Goal: Find specific page/section: Find specific page/section

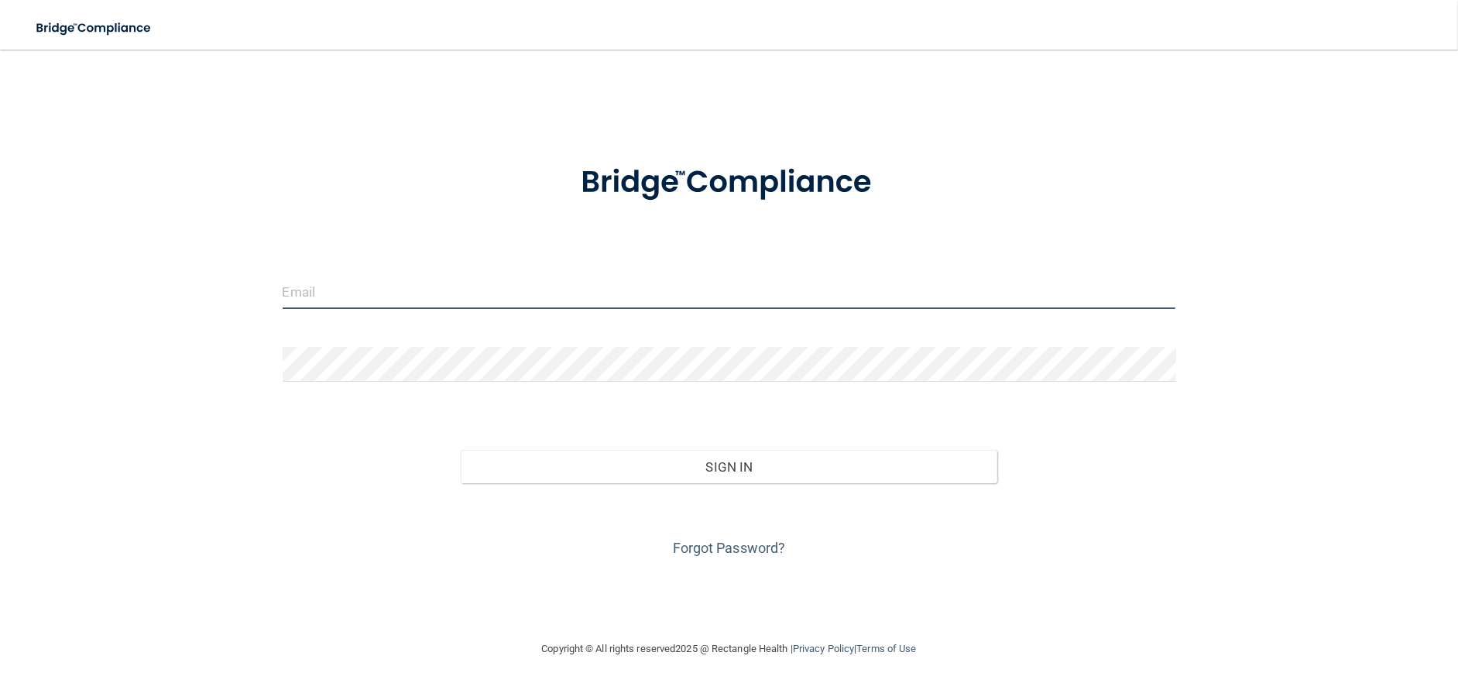
click at [377, 293] on input "email" at bounding box center [730, 291] width 894 height 35
type input "[EMAIL_ADDRESS][DOMAIN_NAME]"
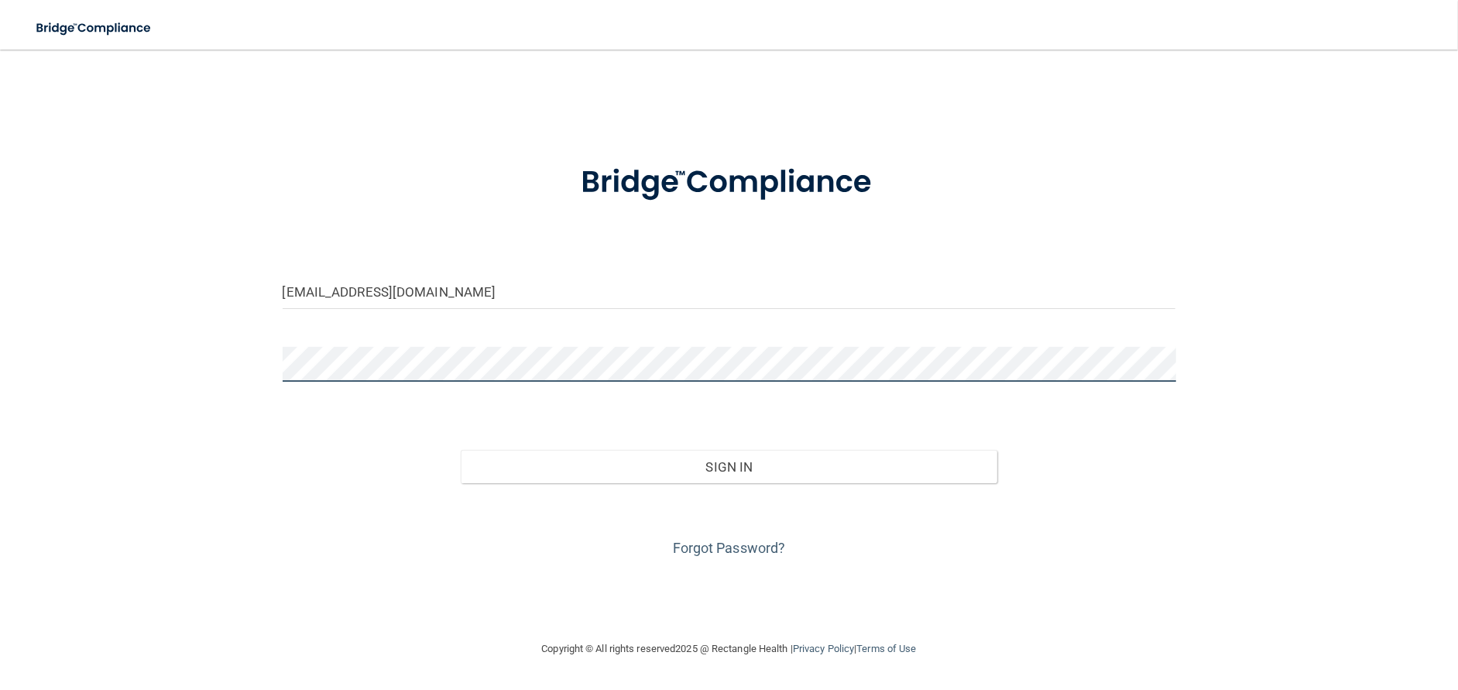
click at [461, 450] on button "Sign In" at bounding box center [729, 467] width 536 height 34
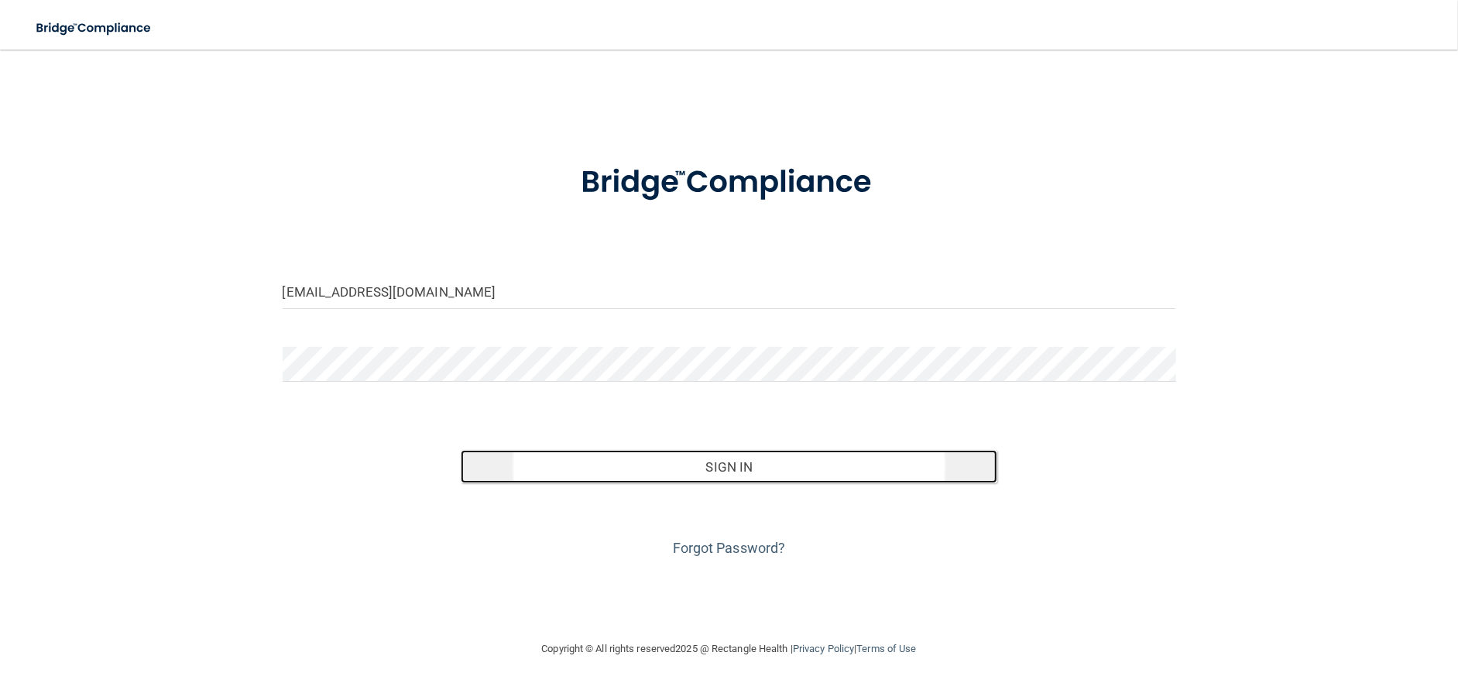
click at [643, 468] on button "Sign In" at bounding box center [729, 467] width 536 height 34
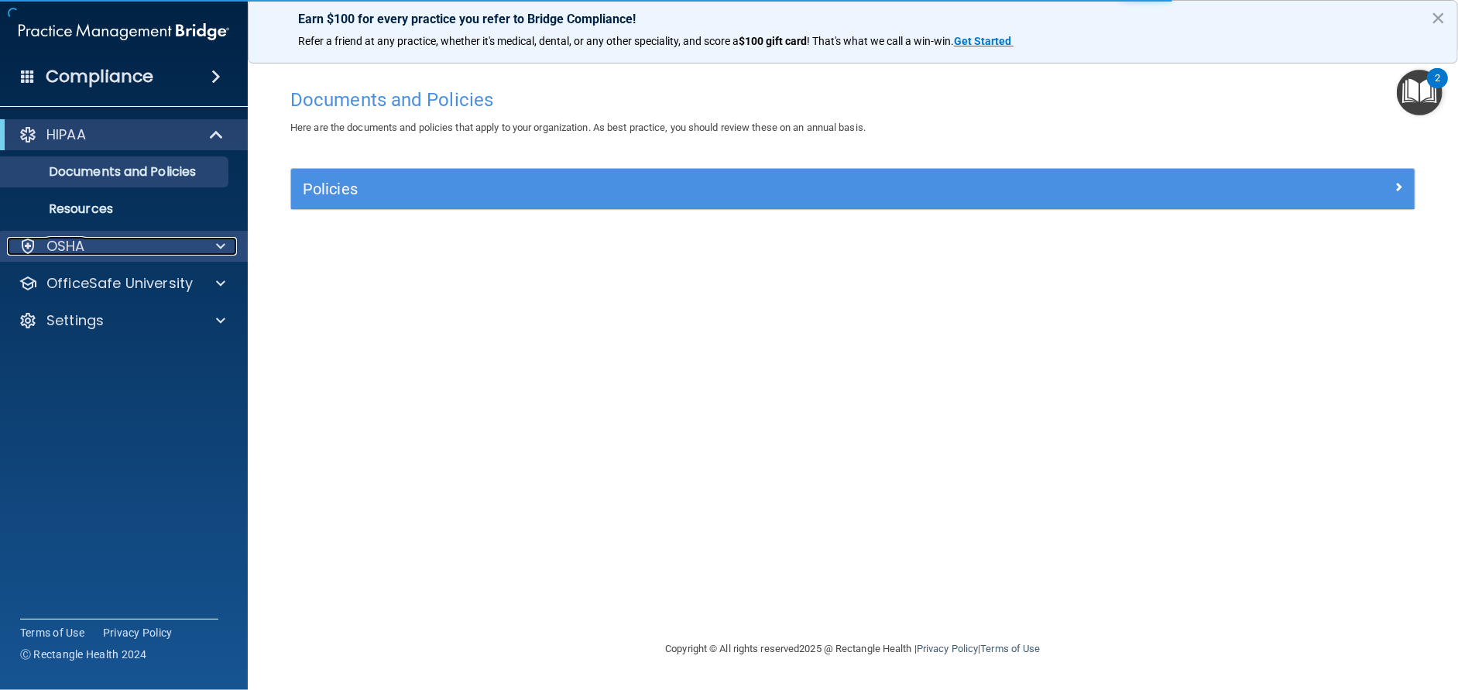
click at [106, 253] on div "OSHA" at bounding box center [103, 246] width 192 height 19
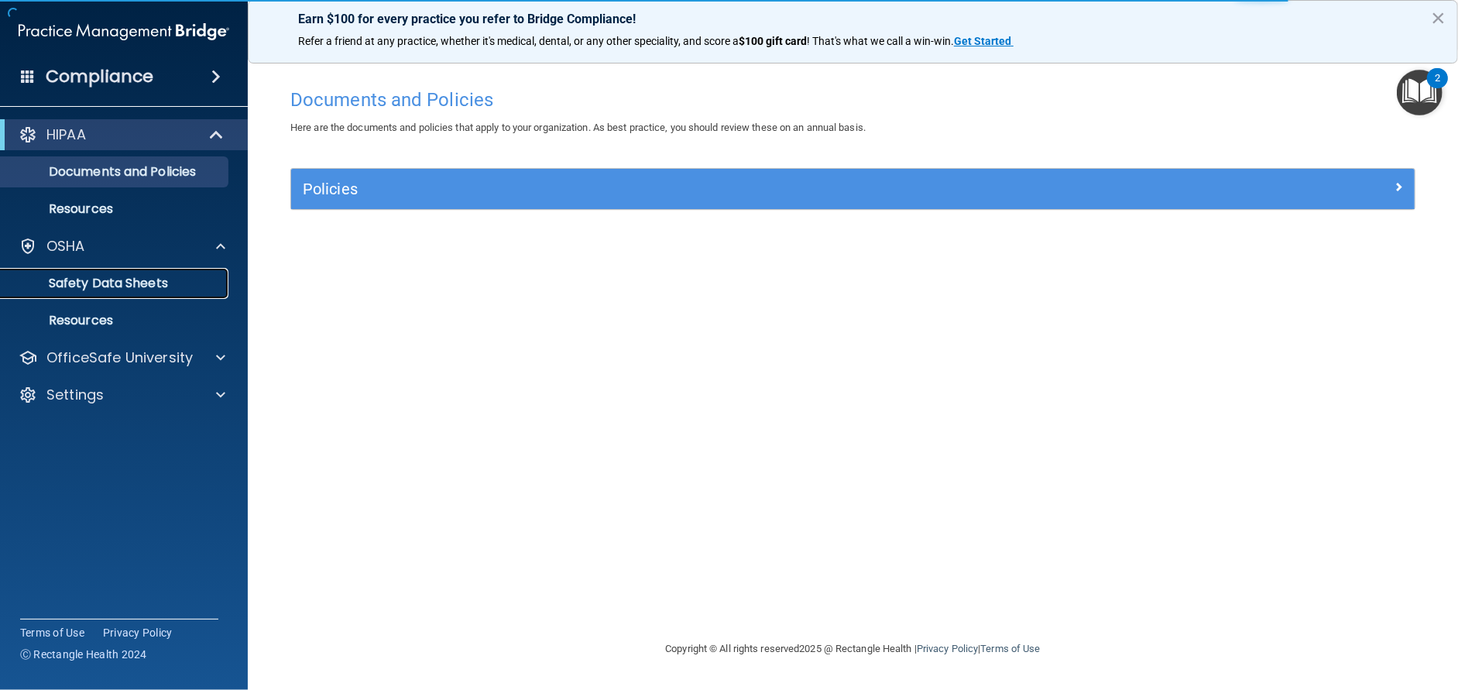
click at [113, 282] on p "Safety Data Sheets" at bounding box center [115, 283] width 211 height 15
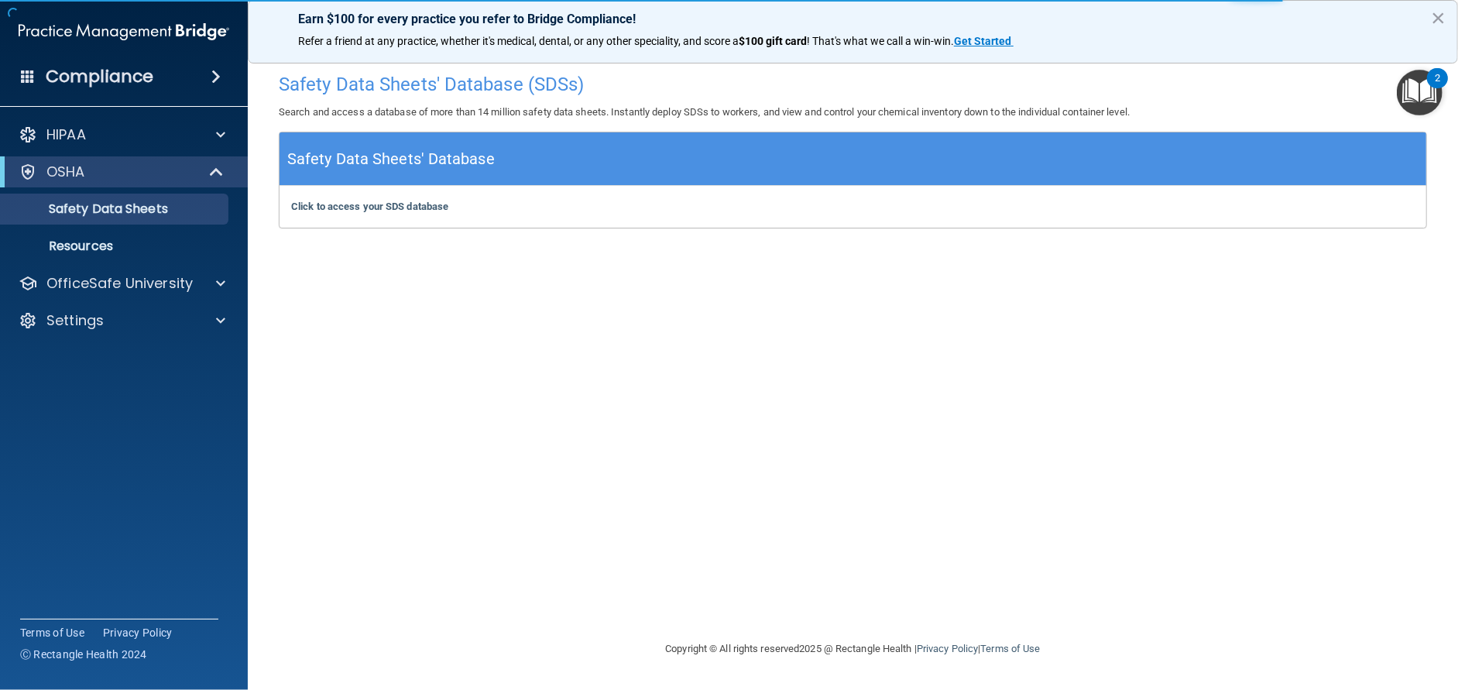
click at [489, 208] on div "Click to access your SDS database Click to access your SDS database" at bounding box center [853, 207] width 1147 height 42
click at [325, 205] on b "Click to access your SDS database" at bounding box center [369, 207] width 157 height 12
